Goal: Task Accomplishment & Management: Manage account settings

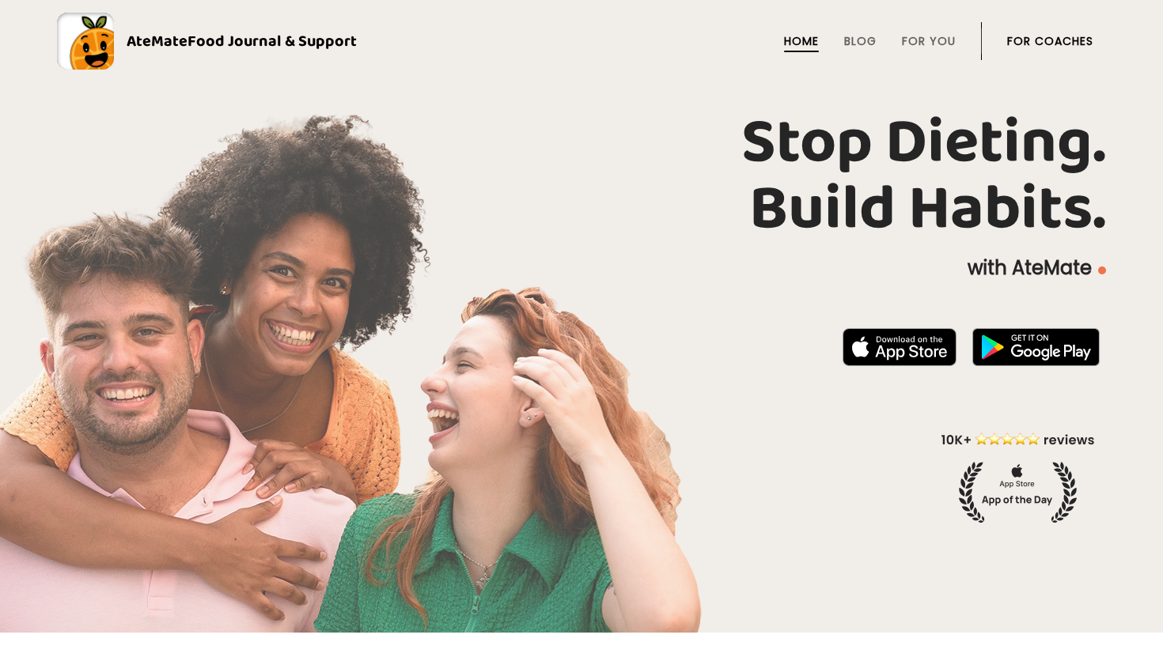
click at [1053, 45] on link "For Coaches" at bounding box center [1050, 41] width 86 height 13
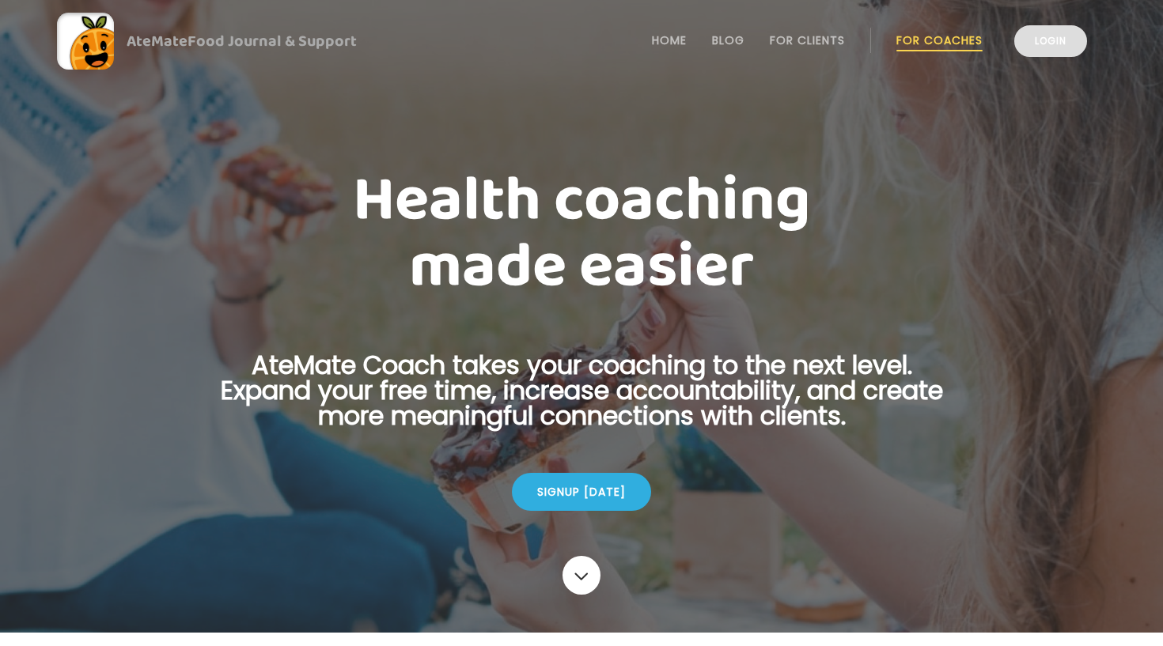
click at [1051, 44] on link "Login" at bounding box center [1050, 41] width 73 height 32
click at [1055, 50] on link "Login" at bounding box center [1050, 41] width 73 height 32
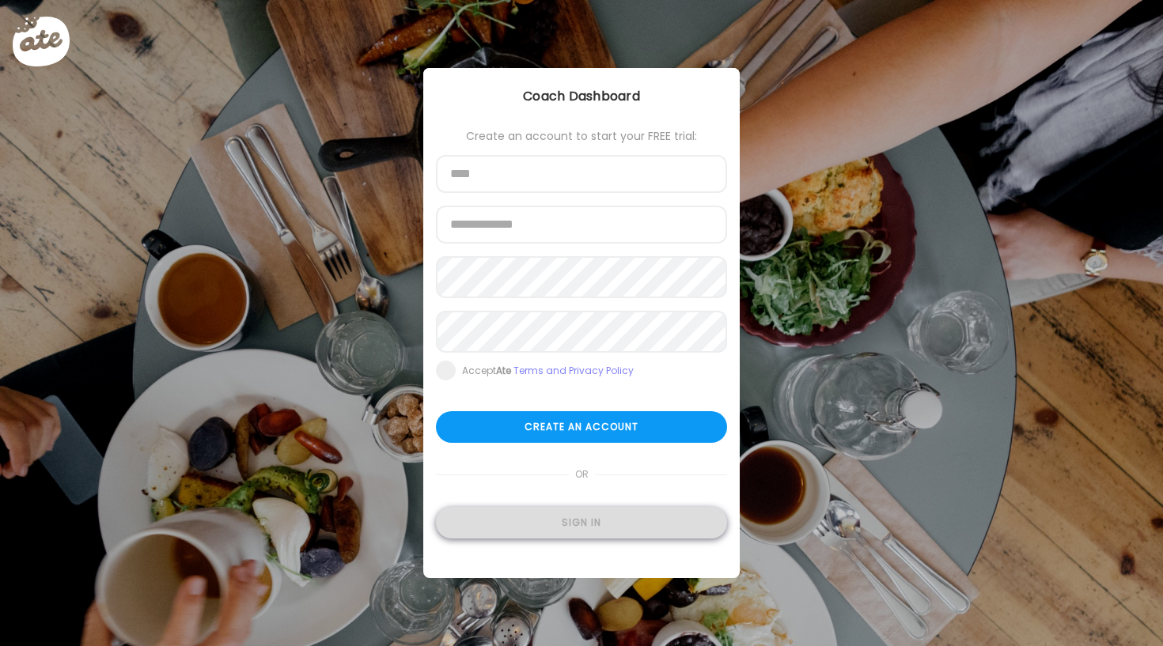
click at [613, 524] on div "Sign in" at bounding box center [581, 523] width 291 height 32
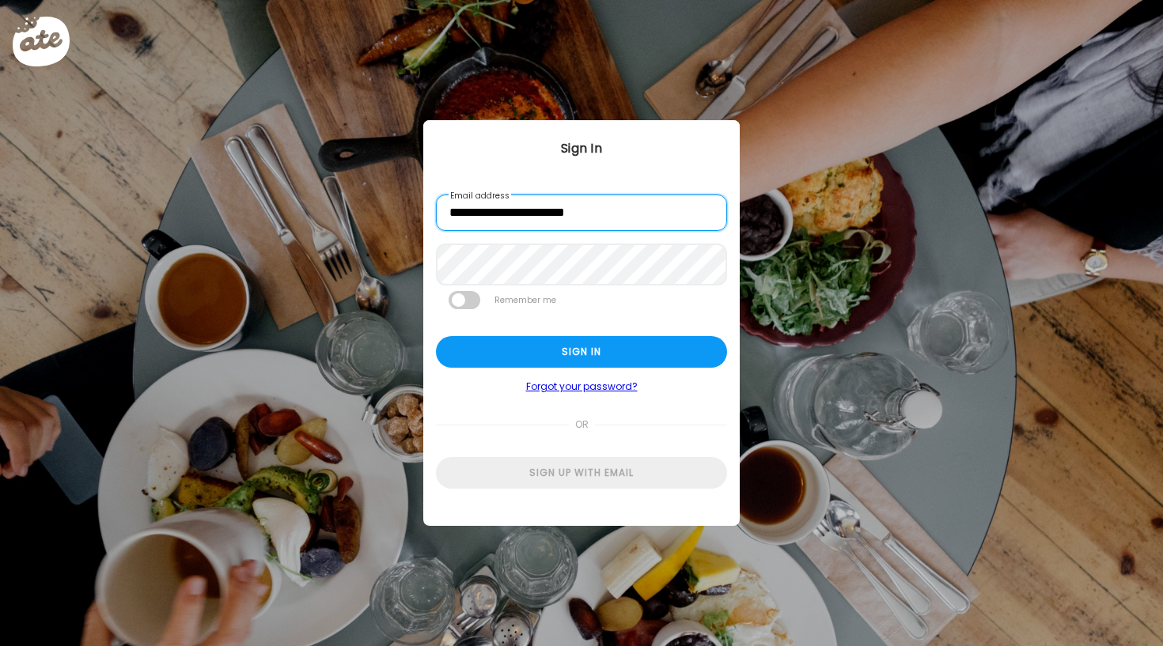
type input "**********"
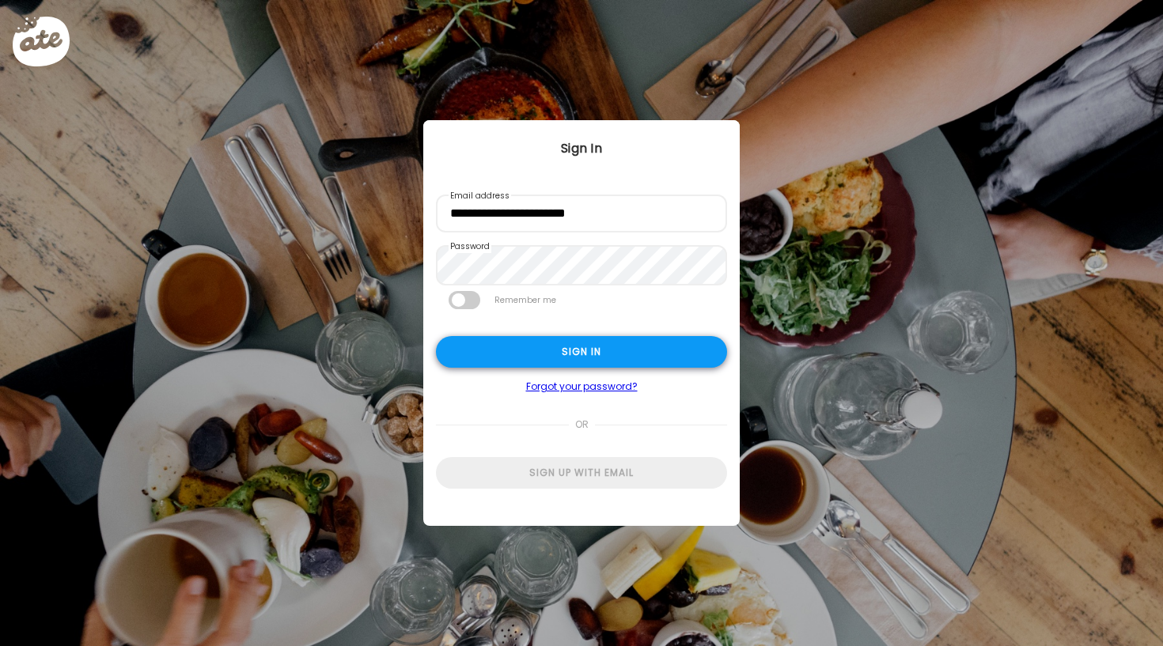
click at [538, 366] on div "Sign in" at bounding box center [581, 352] width 291 height 32
type input "**********"
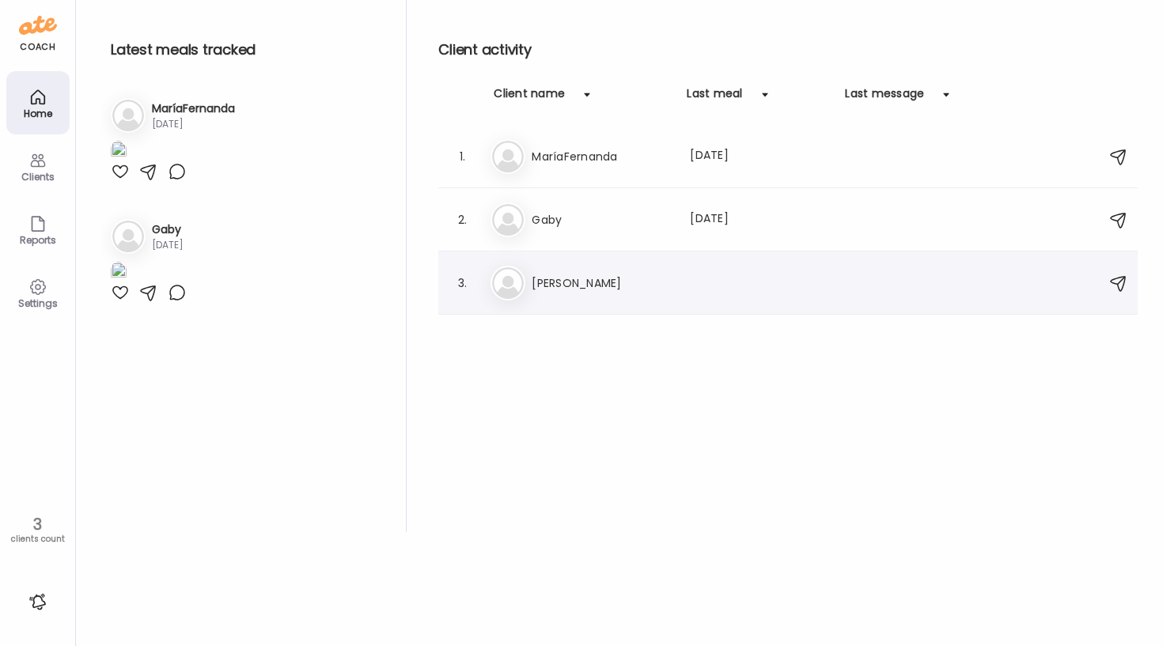
click at [562, 290] on h3 "Veronica" at bounding box center [601, 283] width 139 height 19
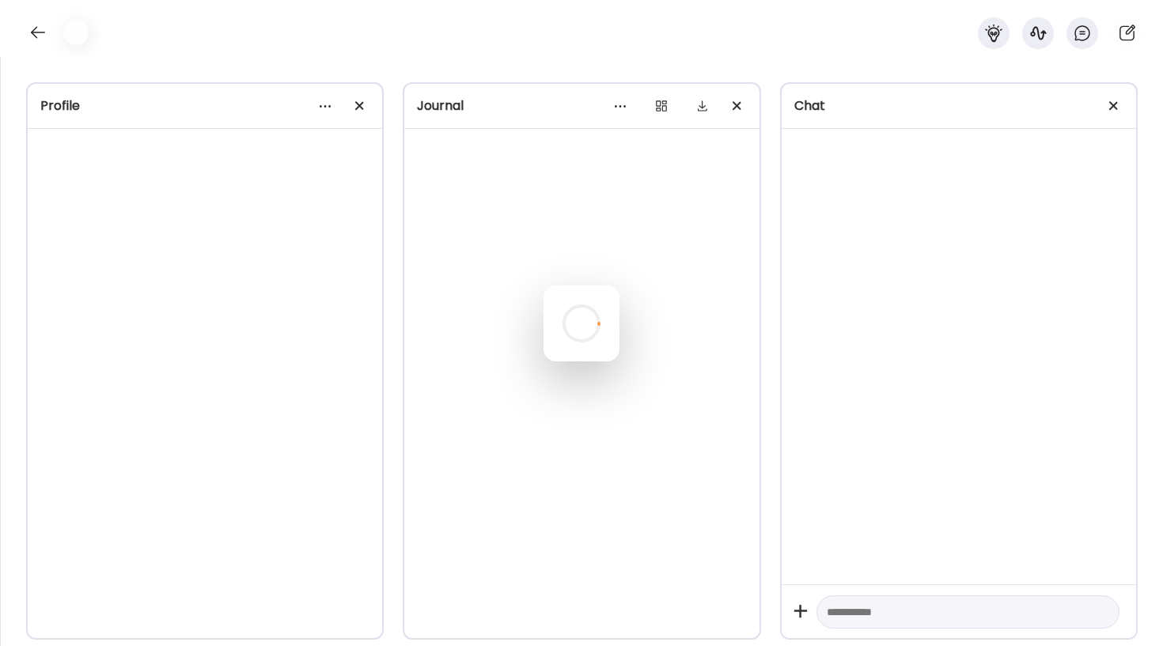
click at [562, 290] on div at bounding box center [581, 324] width 76 height 76
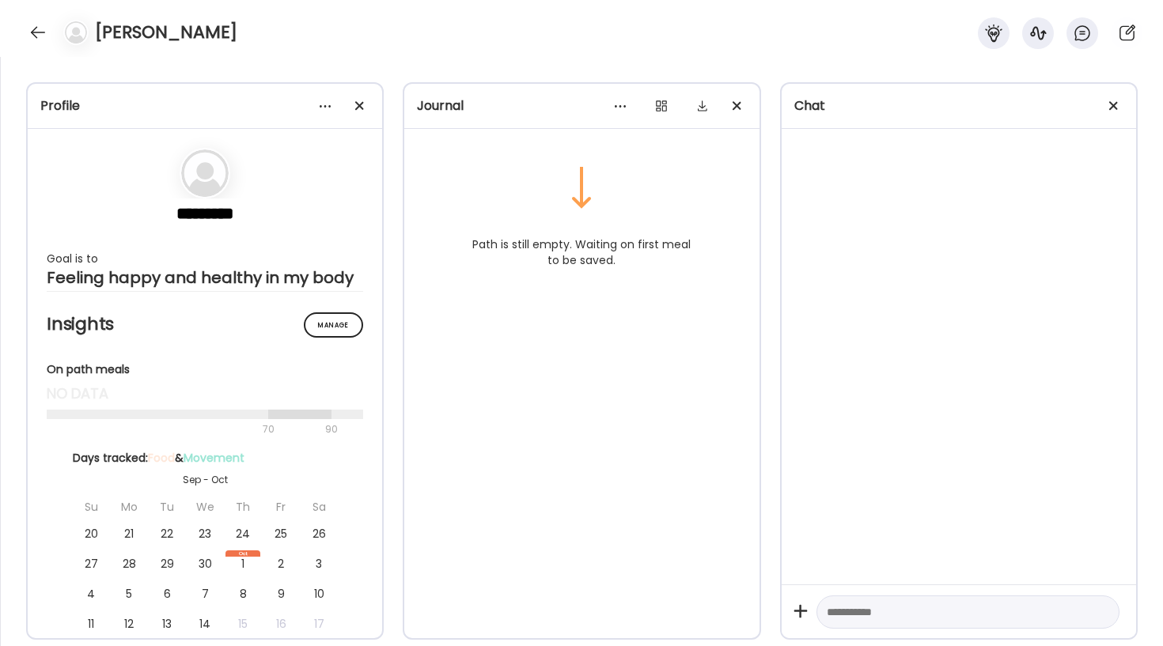
click at [510, 452] on div "Path is still empty. Waiting on first meal to be saved." at bounding box center [581, 406] width 354 height 555
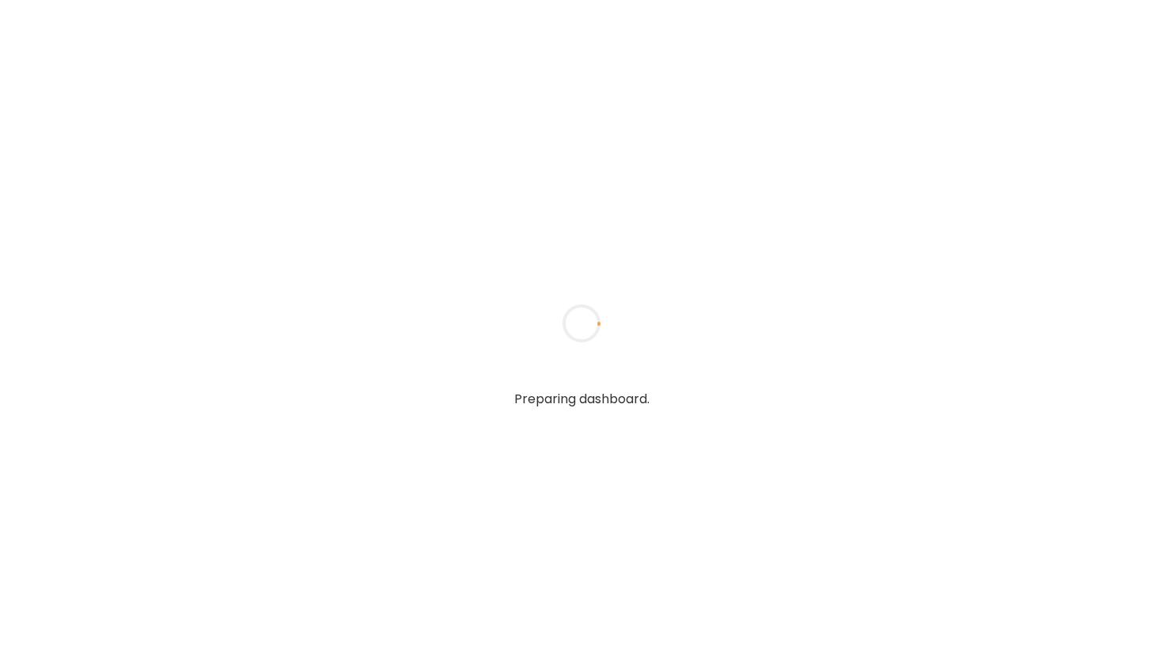
type input "**********"
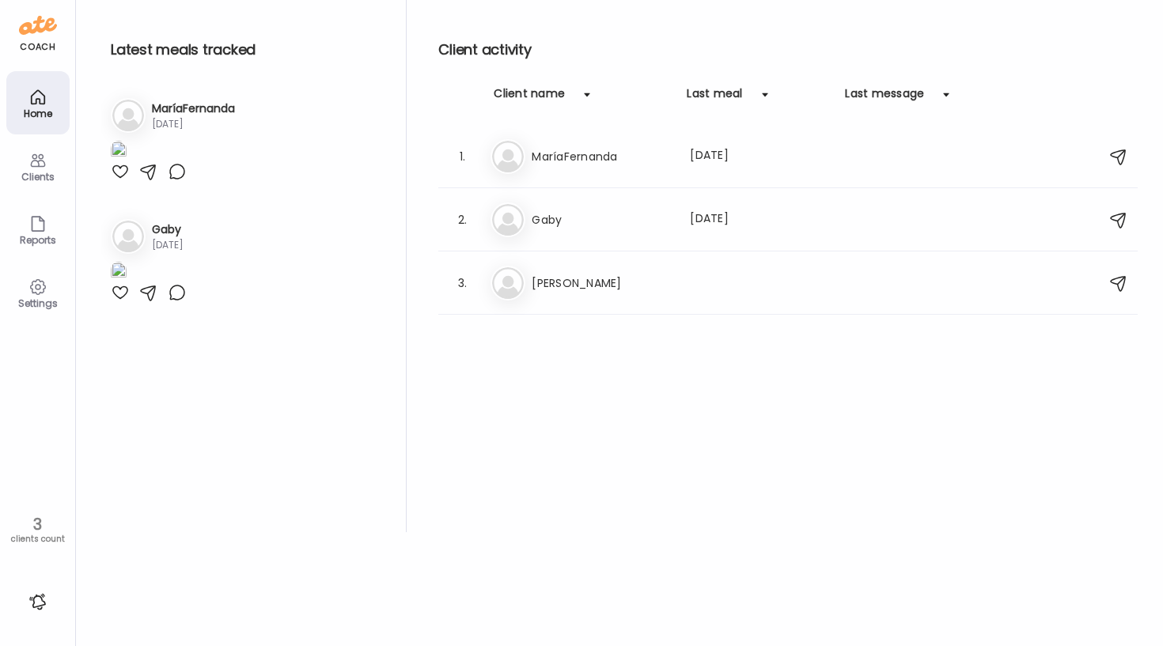
scroll to position [105, 0]
click at [182, 254] on div "Ga Gaby 14d ago" at bounding box center [241, 236] width 260 height 35
click at [37, 37] on img at bounding box center [38, 25] width 38 height 25
click at [48, 100] on div "Home" at bounding box center [37, 102] width 63 height 63
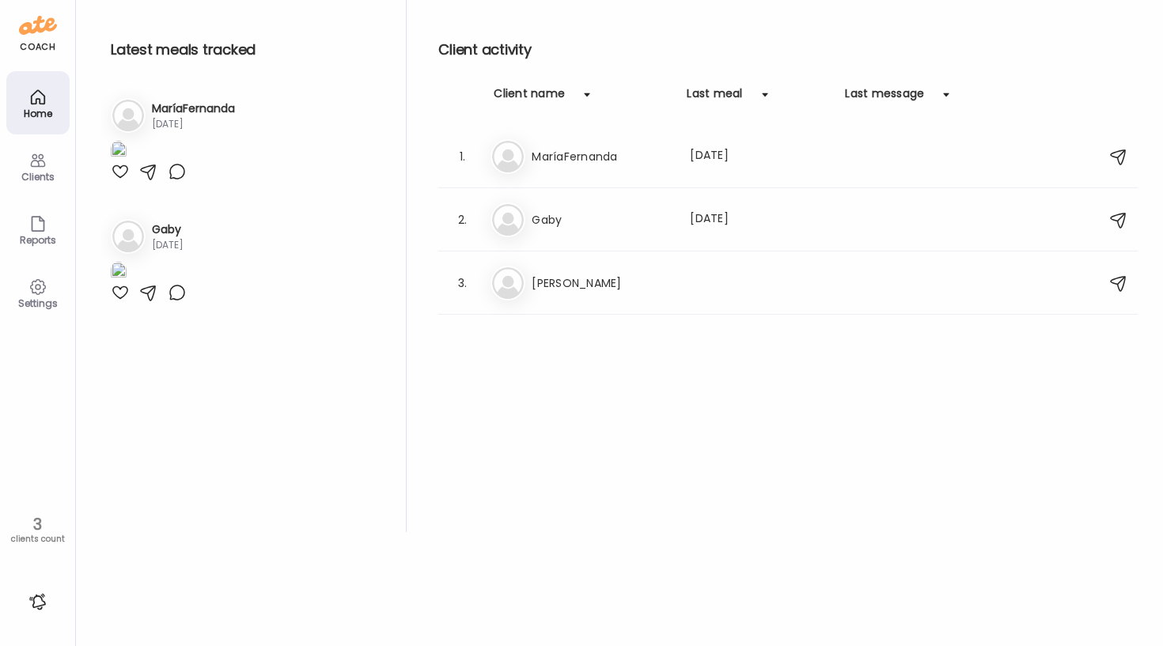
click at [39, 153] on icon at bounding box center [37, 160] width 19 height 19
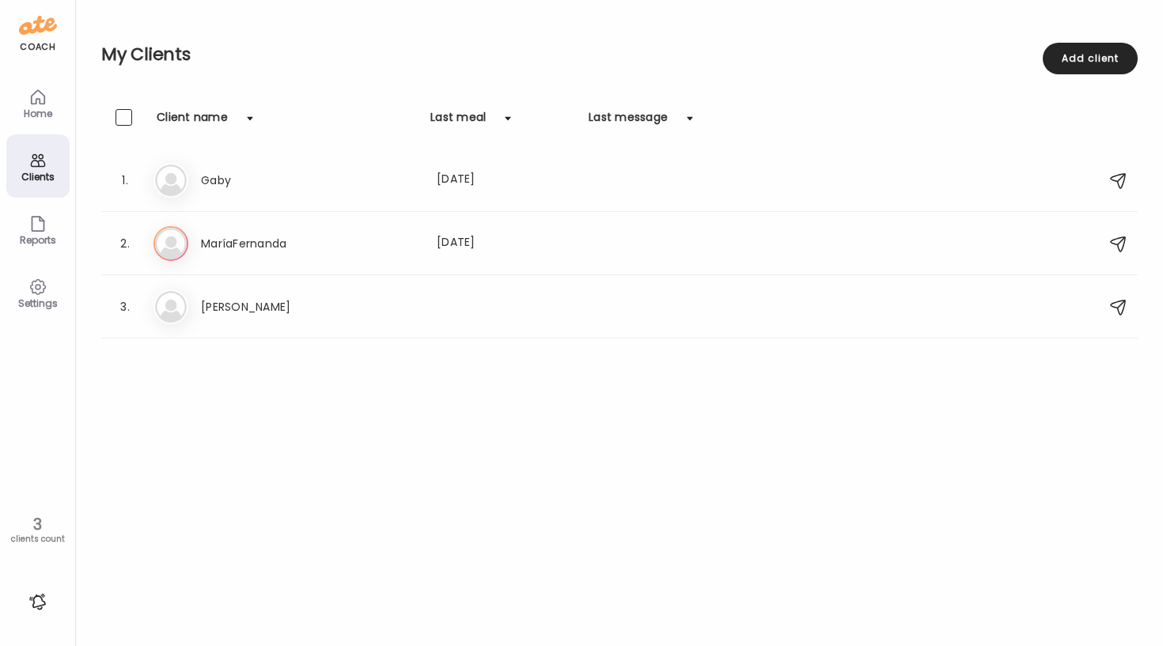
click at [36, 302] on div "Settings" at bounding box center [37, 303] width 57 height 10
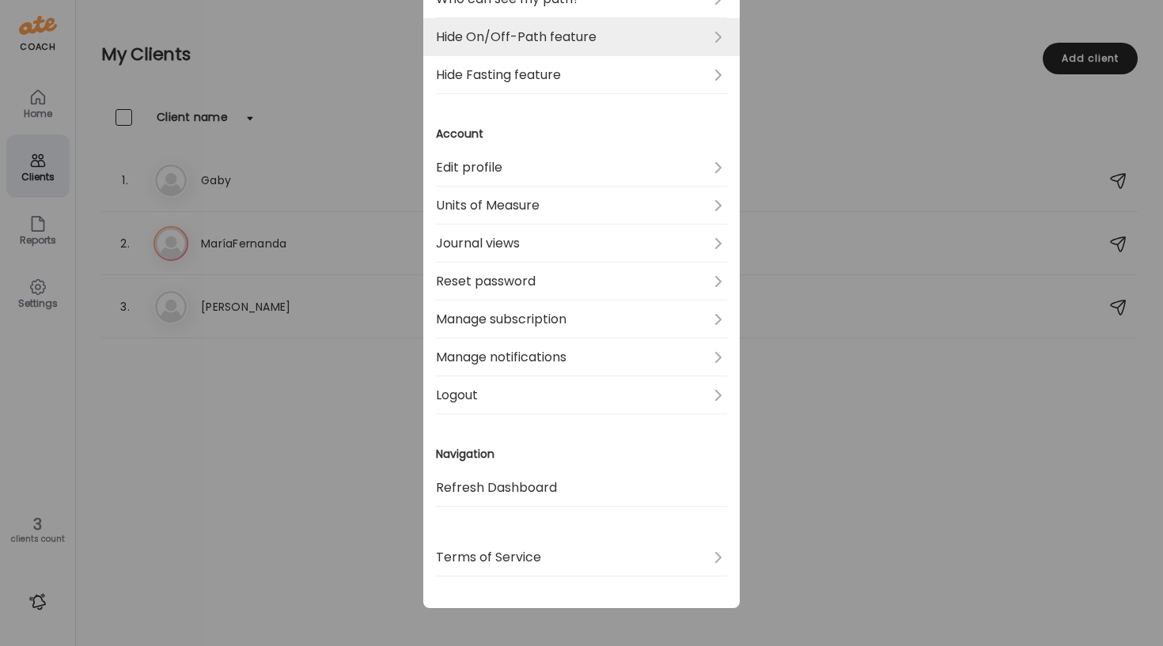
scroll to position [446, 0]
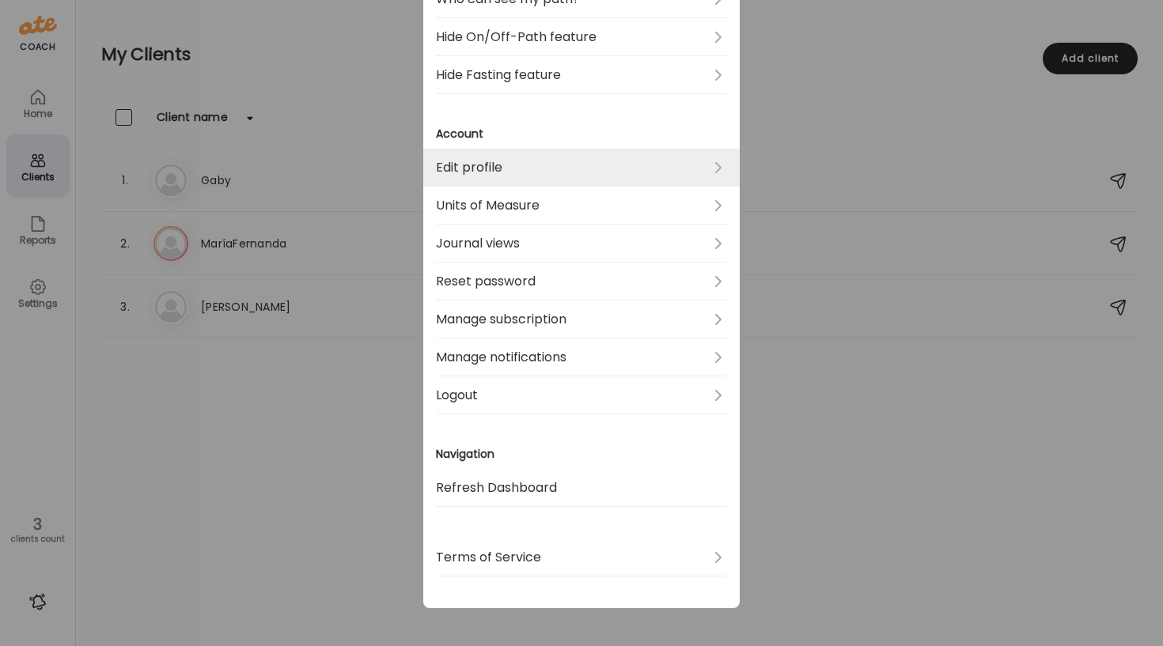
click at [565, 164] on link "Edit profile" at bounding box center [581, 168] width 291 height 38
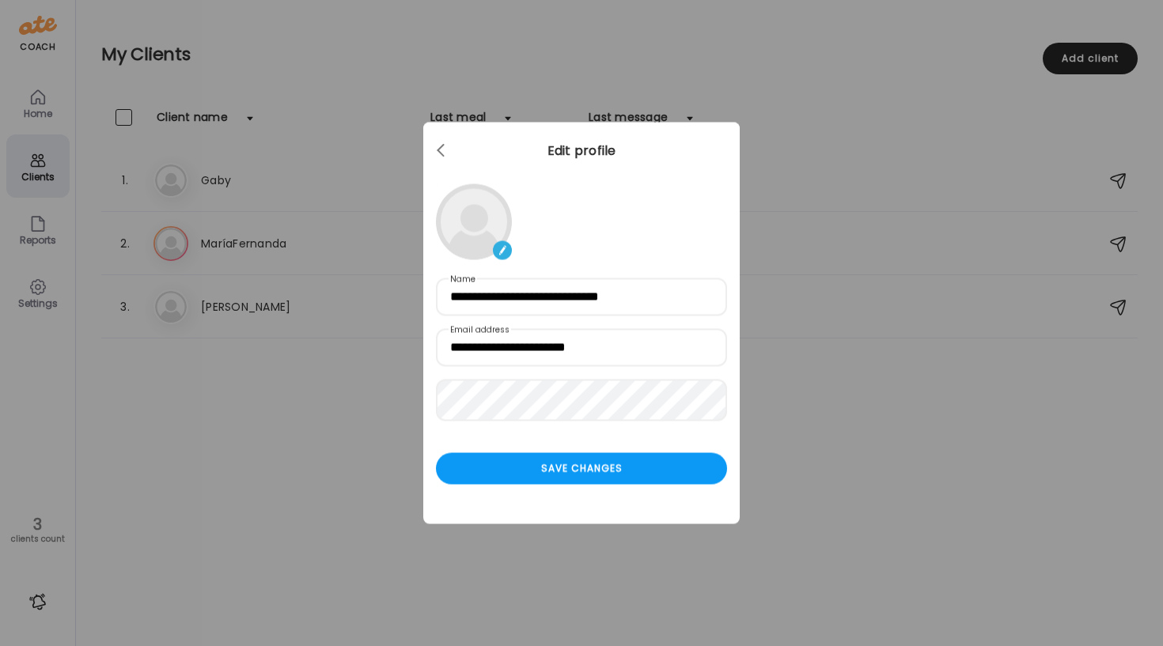
scroll to position [0, 0]
click at [442, 150] on div at bounding box center [442, 151] width 32 height 32
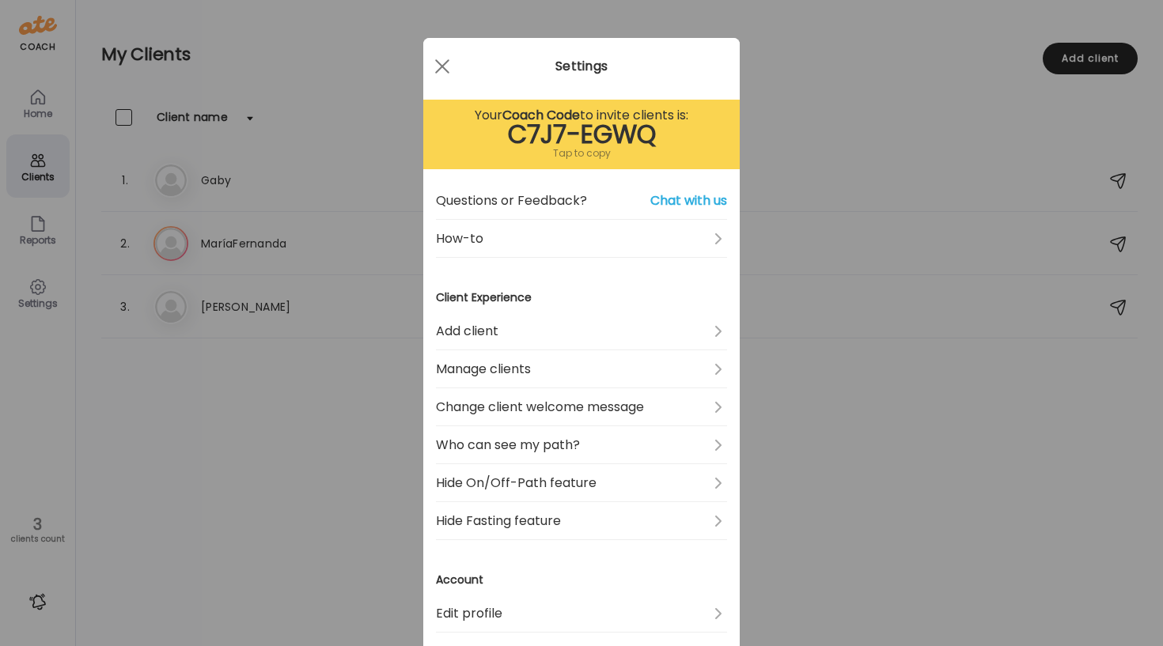
click at [56, 248] on div "Ate Coach Dashboard Wahoo! It’s official Take a moment to set up your Coach Pro…" at bounding box center [581, 323] width 1163 height 646
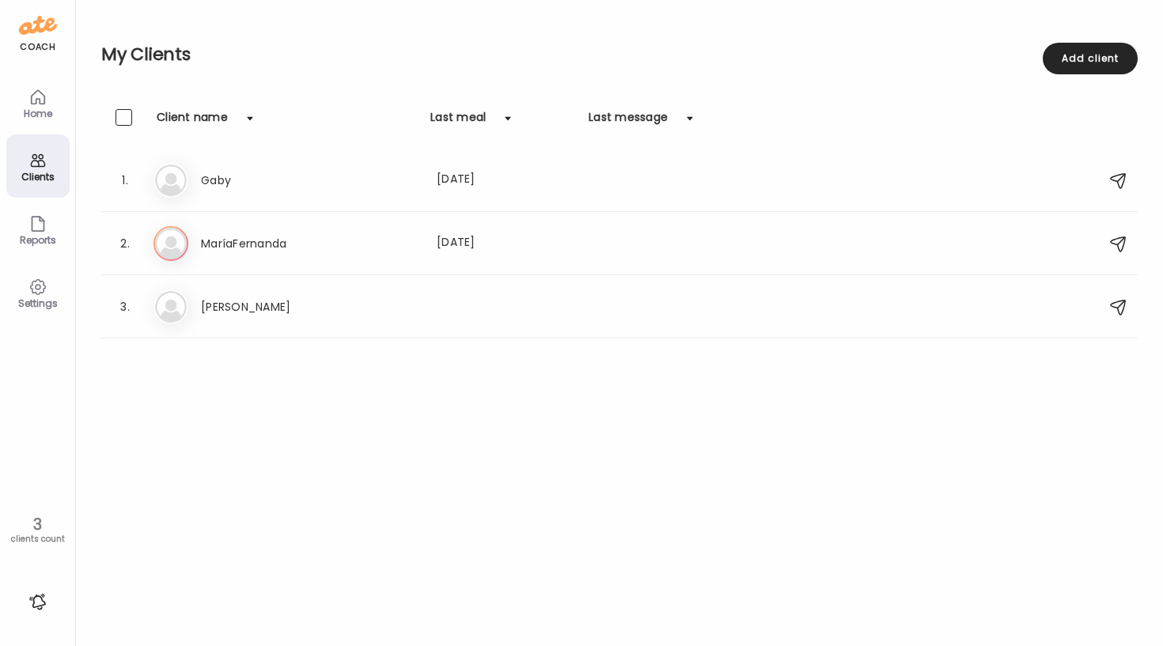
click at [46, 275] on div "Settings" at bounding box center [37, 292] width 63 height 63
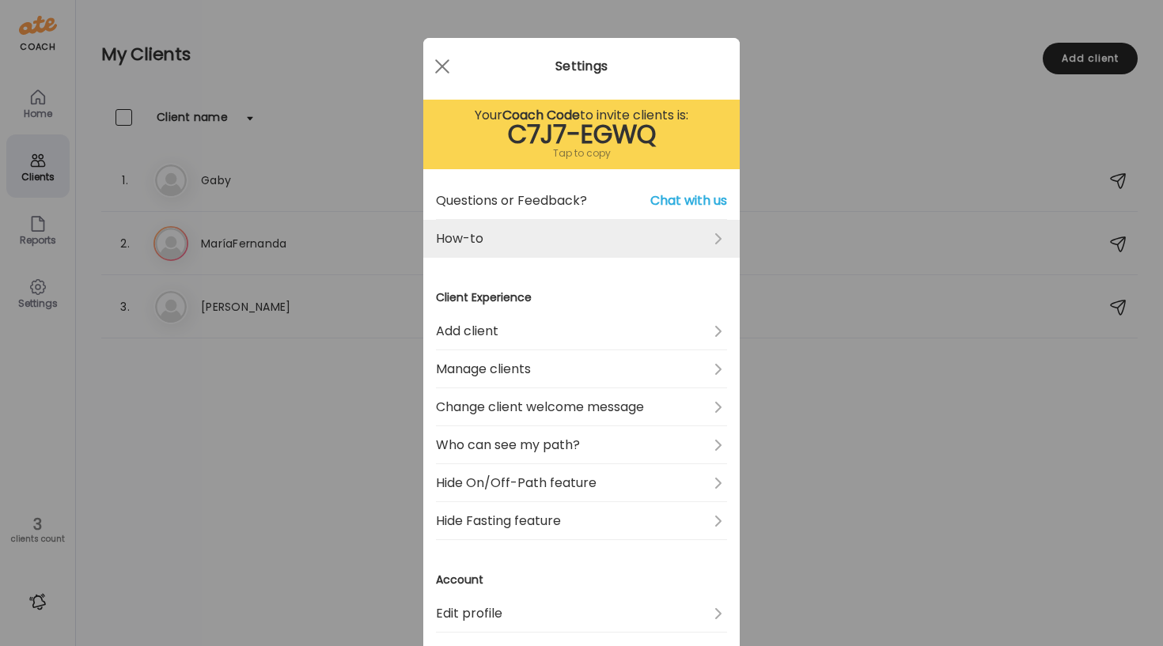
click at [718, 236] on link "How-to" at bounding box center [581, 239] width 291 height 38
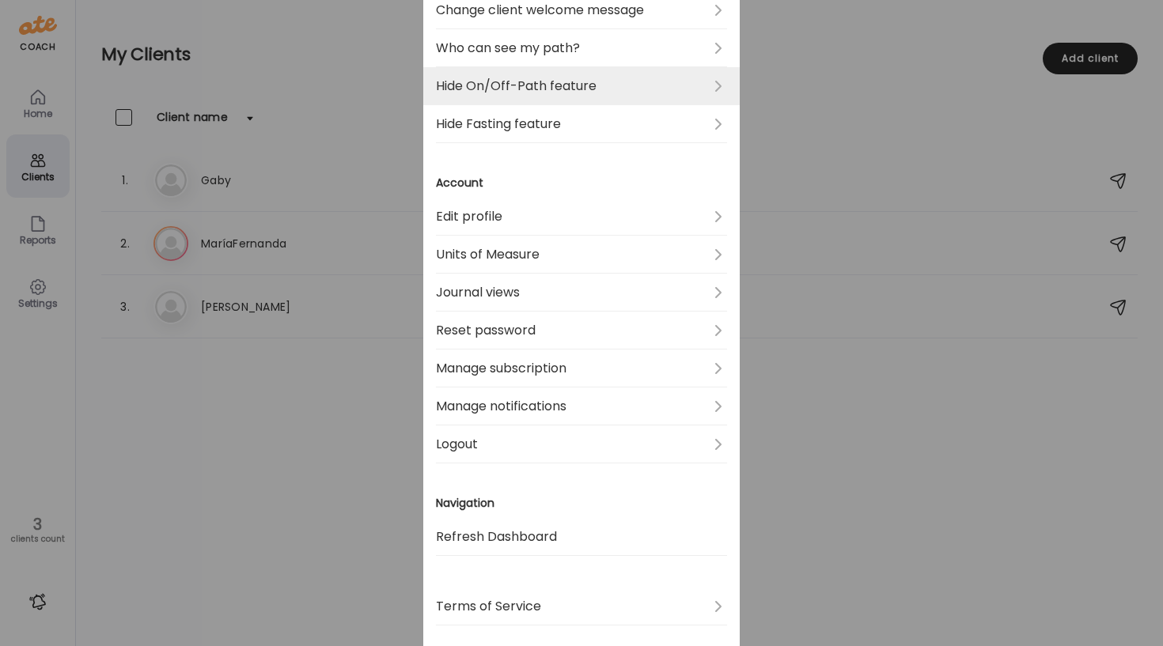
scroll to position [446, 0]
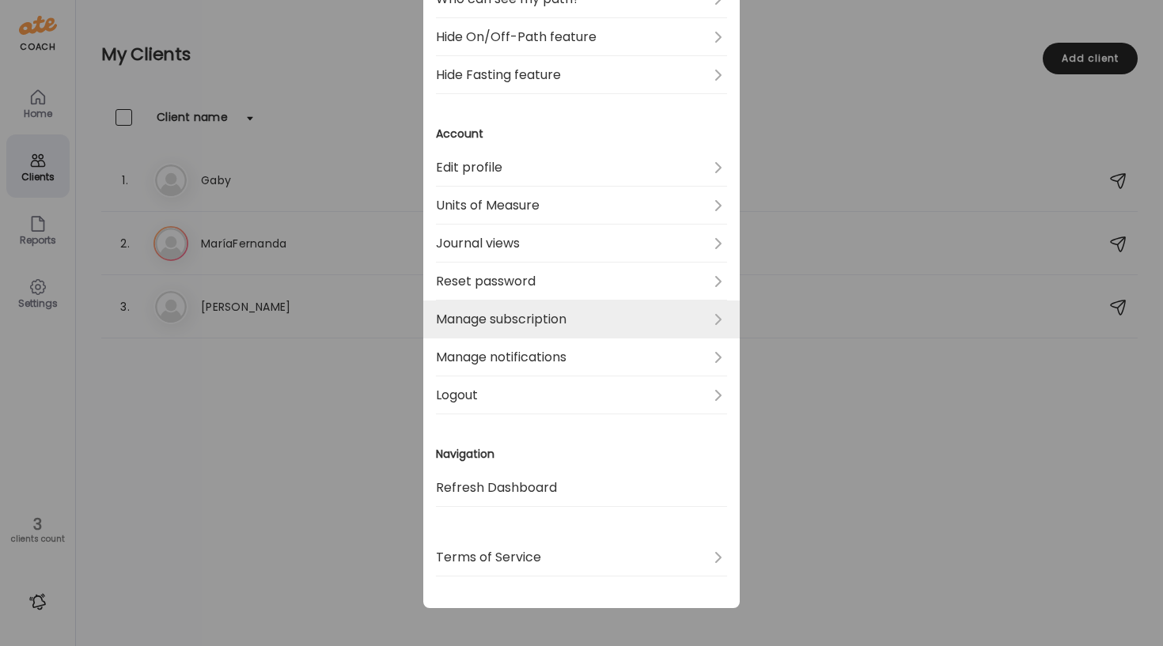
click at [529, 318] on link "Manage subscription" at bounding box center [581, 320] width 291 height 38
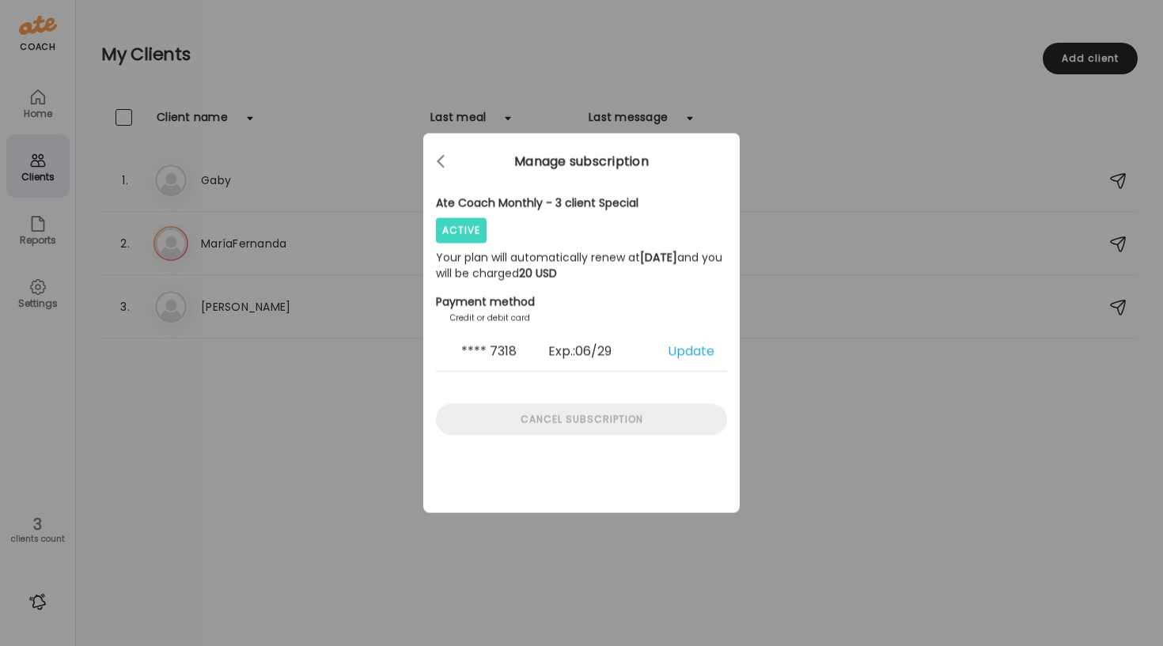
scroll to position [0, 0]
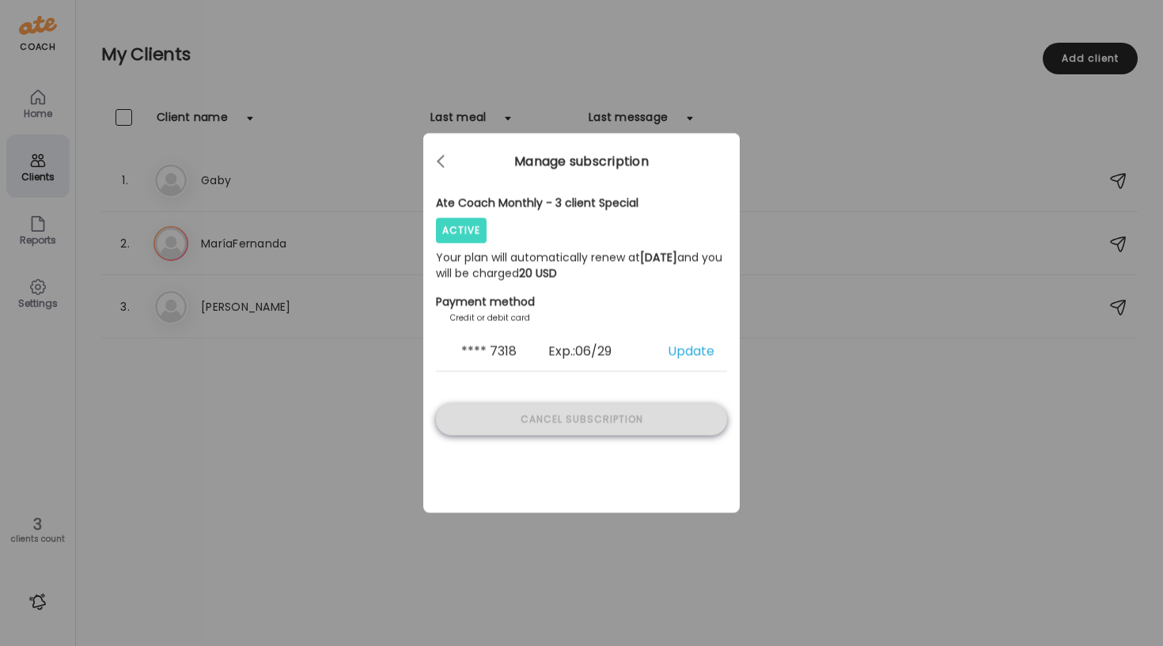
click at [632, 418] on div "Cancel subscription" at bounding box center [581, 420] width 291 height 32
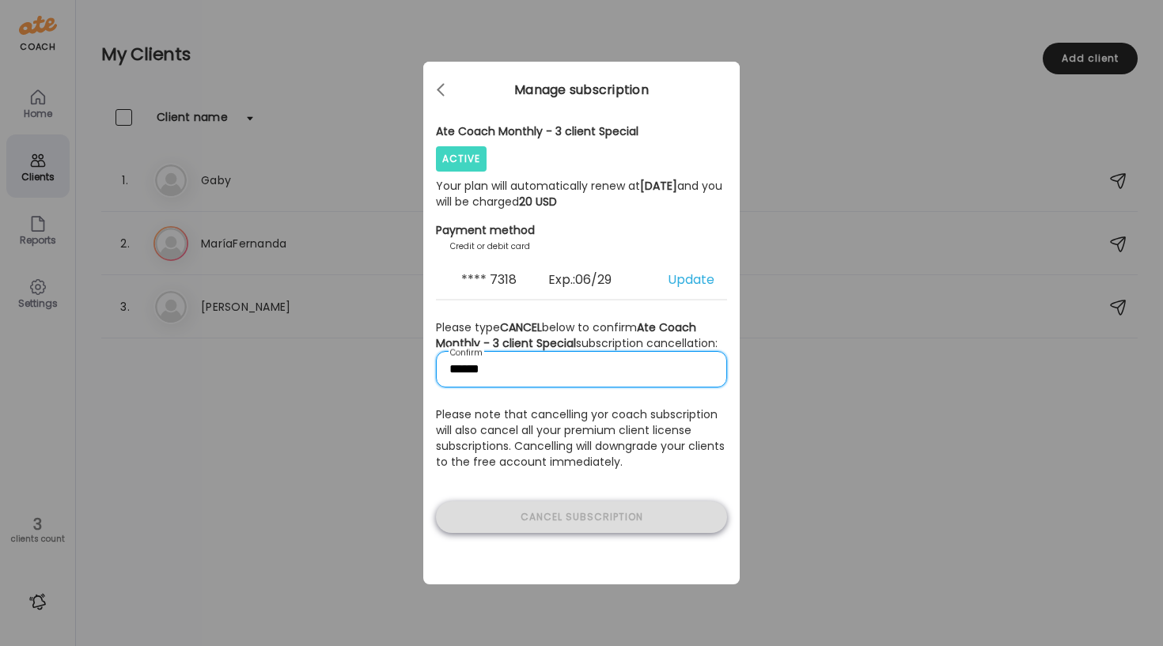
type input "******"
click at [589, 535] on div "Cancel subscription" at bounding box center [581, 519] width 291 height 32
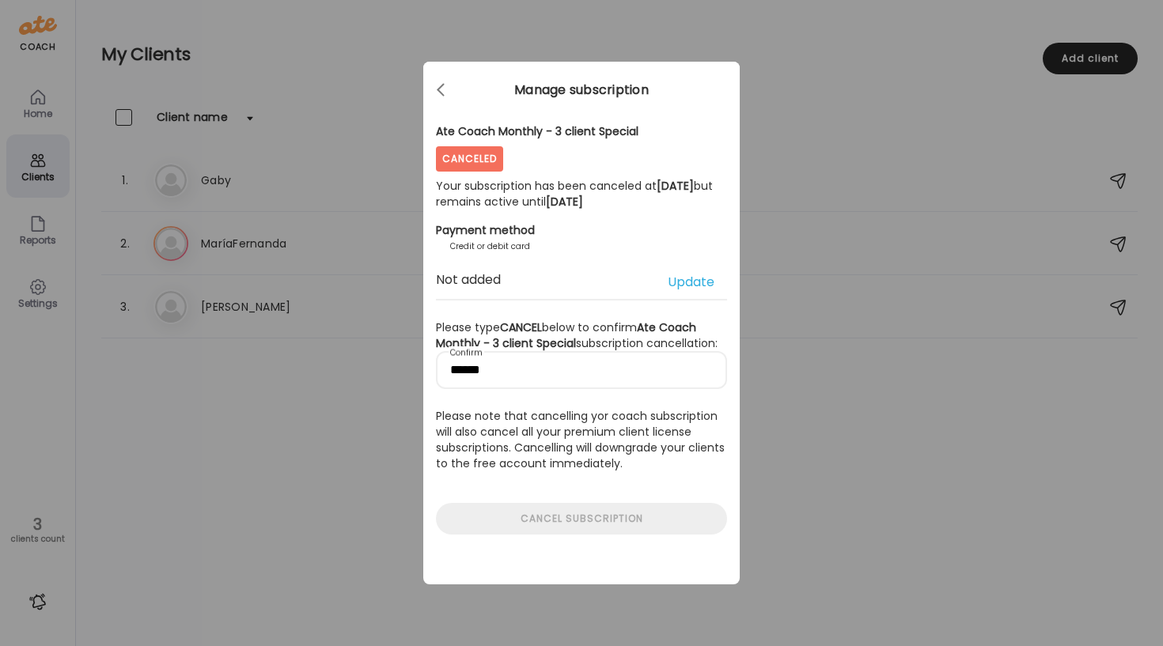
click at [947, 149] on div "Ate Coach Dashboard Wahoo! It’s official Take a moment to set up your Coach Pro…" at bounding box center [581, 323] width 1163 height 646
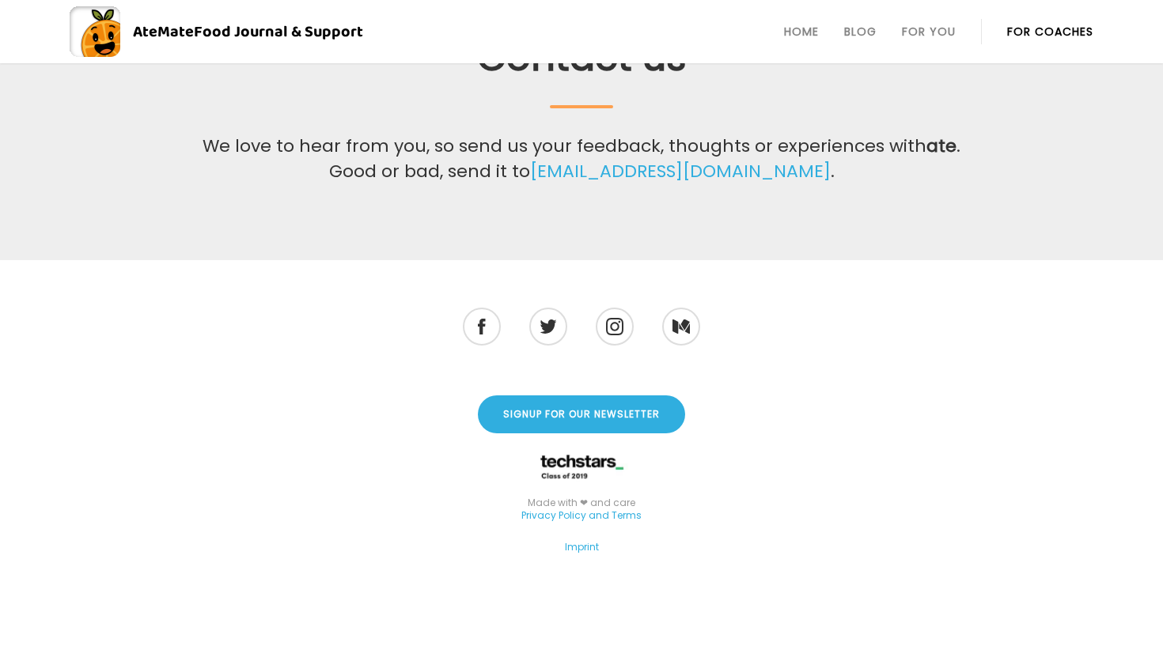
scroll to position [655, 0]
